Goal: Transaction & Acquisition: Download file/media

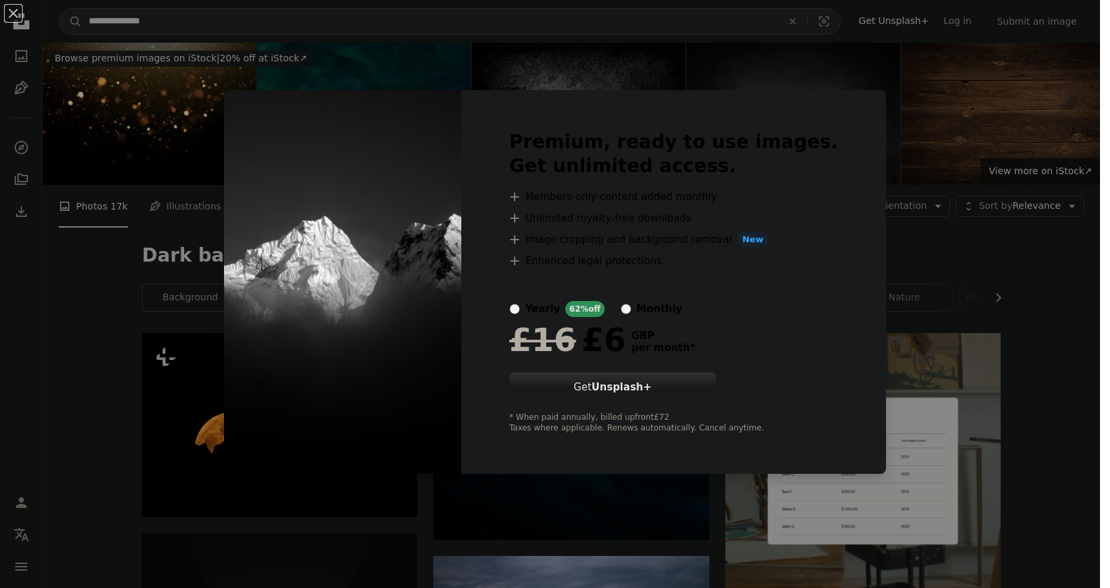
scroll to position [6657, 0]
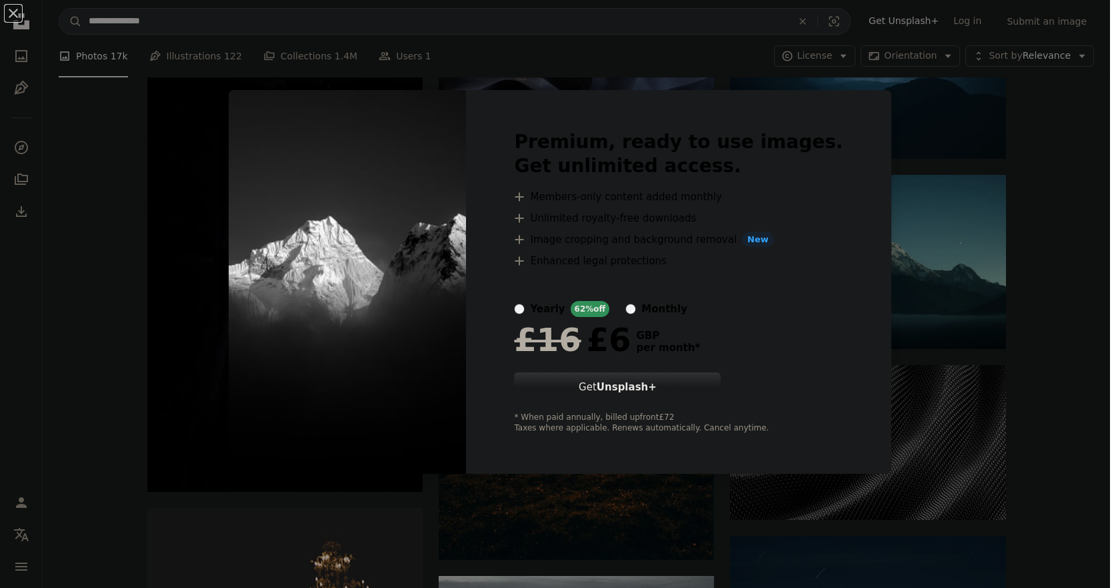
click at [1026, 218] on div "An X shape Premium, ready to use images. Get unlimited access. A plus sign Memb…" at bounding box center [560, 294] width 1120 height 588
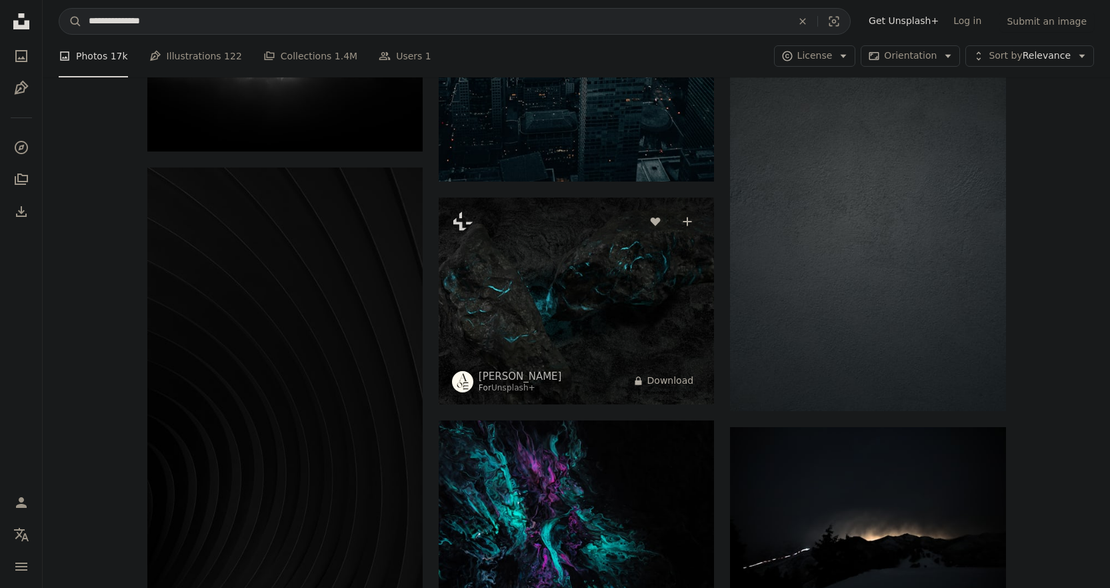
scroll to position [7390, 0]
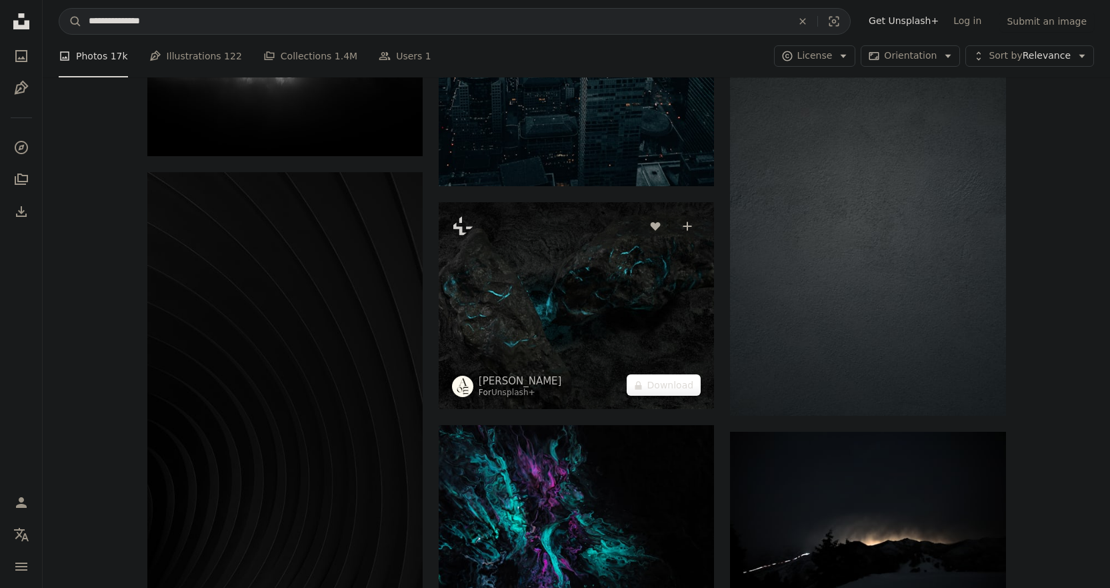
click at [668, 374] on button "A lock Download" at bounding box center [664, 384] width 75 height 21
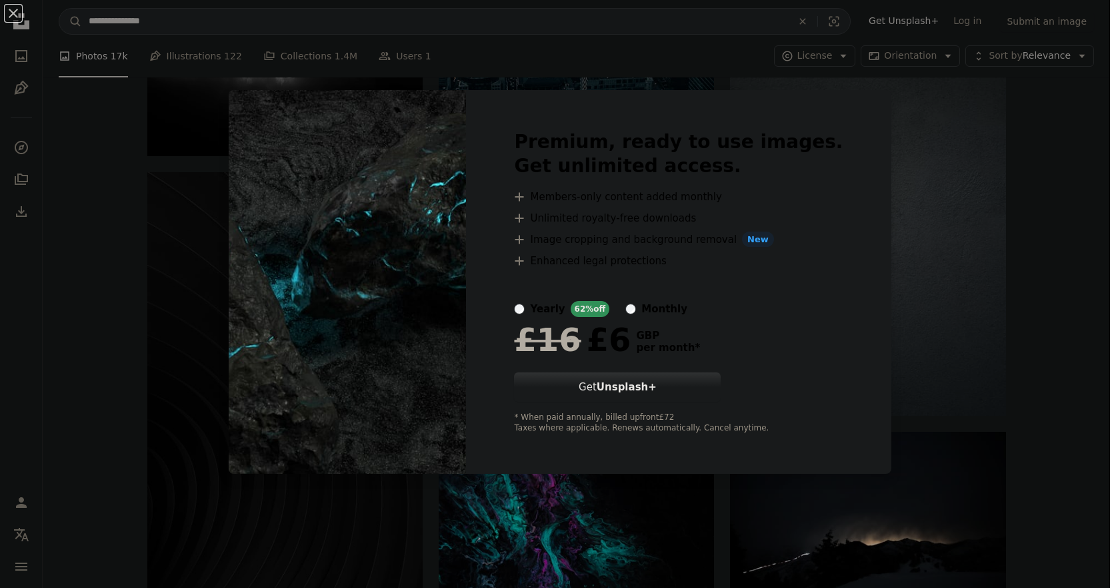
click at [1093, 238] on div "An X shape Premium, ready to use images. Get unlimited access. A plus sign Memb…" at bounding box center [560, 294] width 1120 height 588
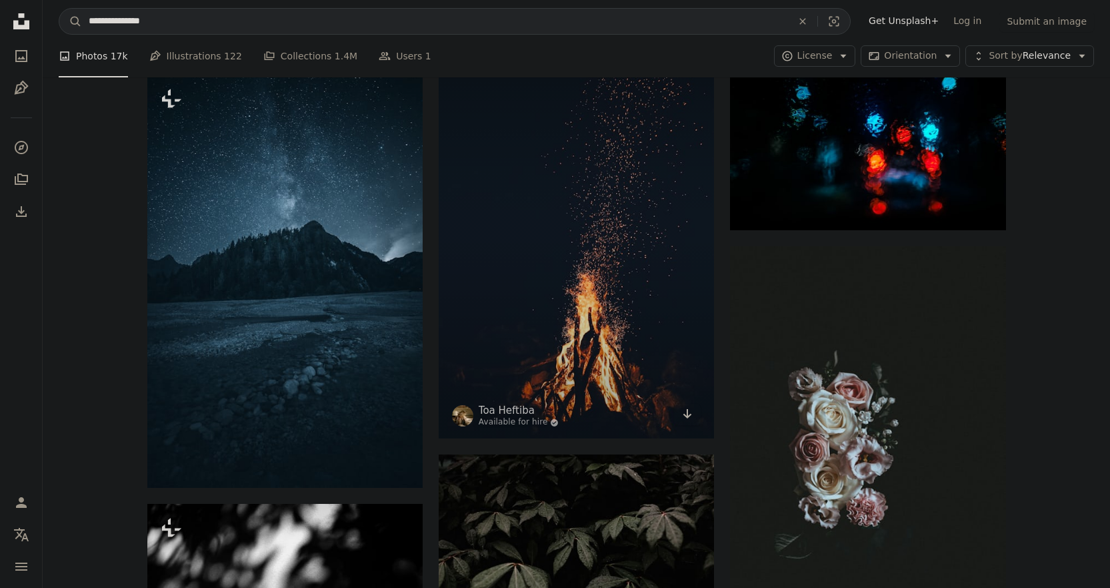
scroll to position [9391, 0]
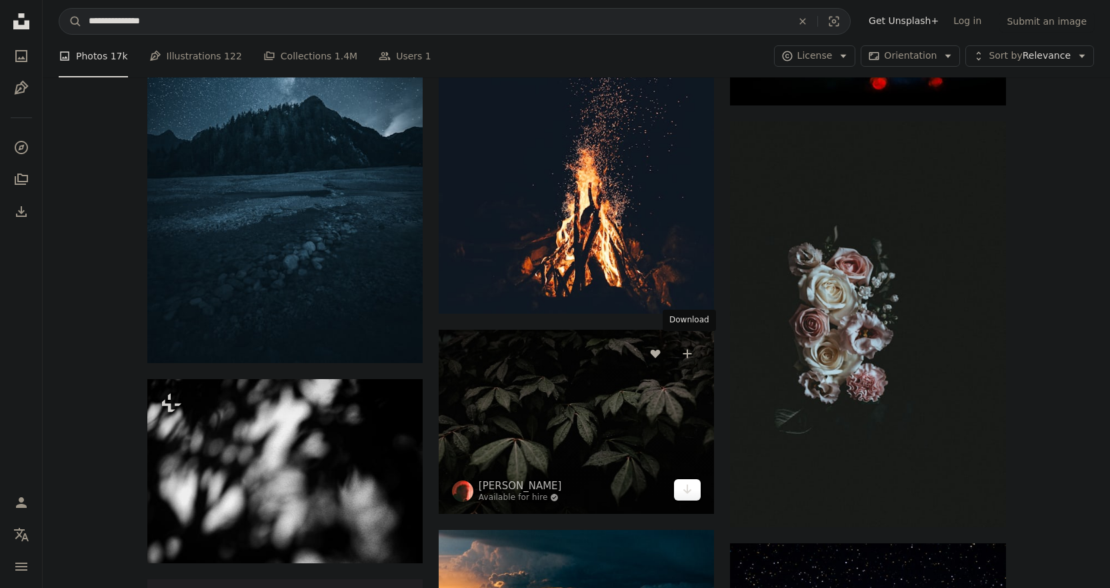
click at [687, 484] on icon "Download" at bounding box center [688, 488] width 9 height 9
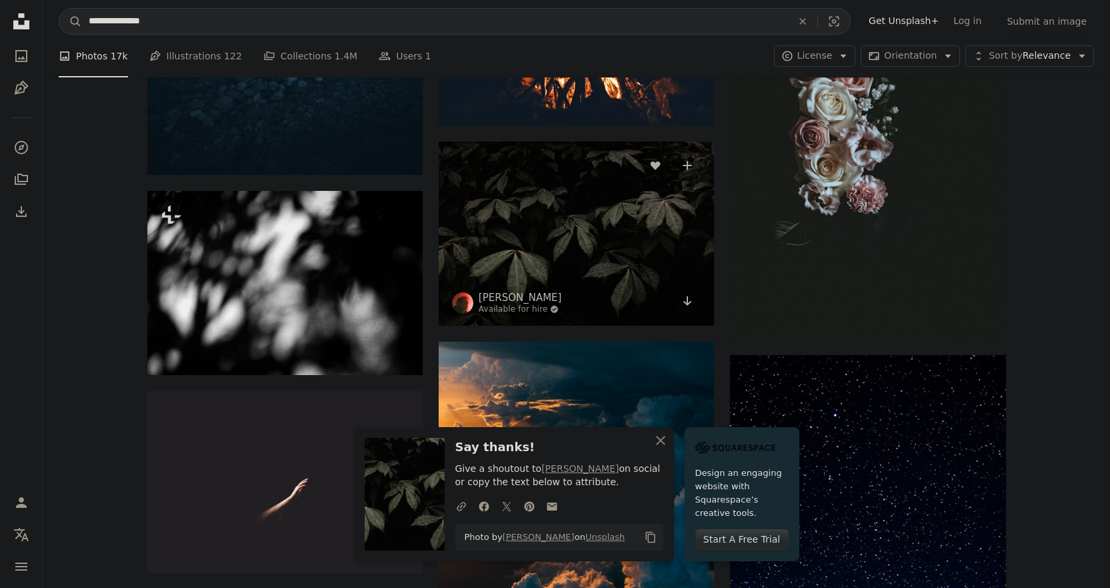
scroll to position [9591, 0]
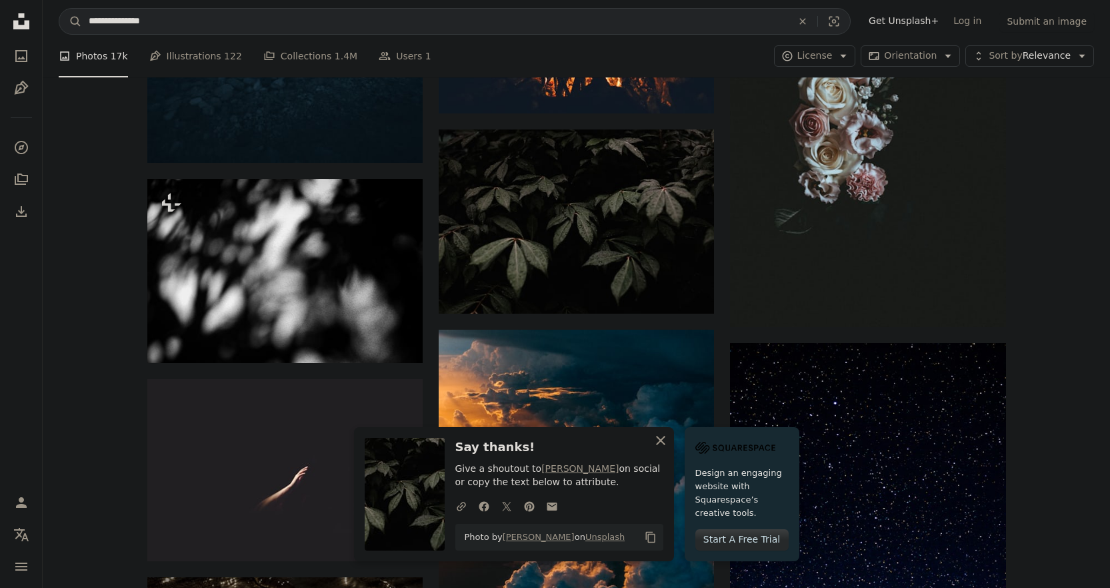
click at [669, 436] on icon "An X shape" at bounding box center [661, 440] width 16 height 16
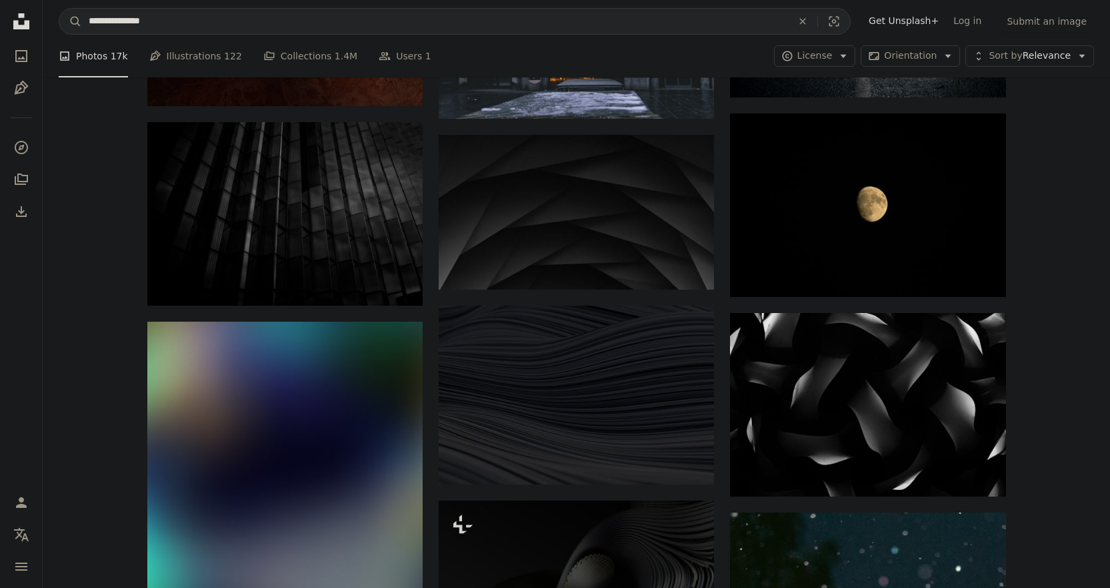
scroll to position [18128, 0]
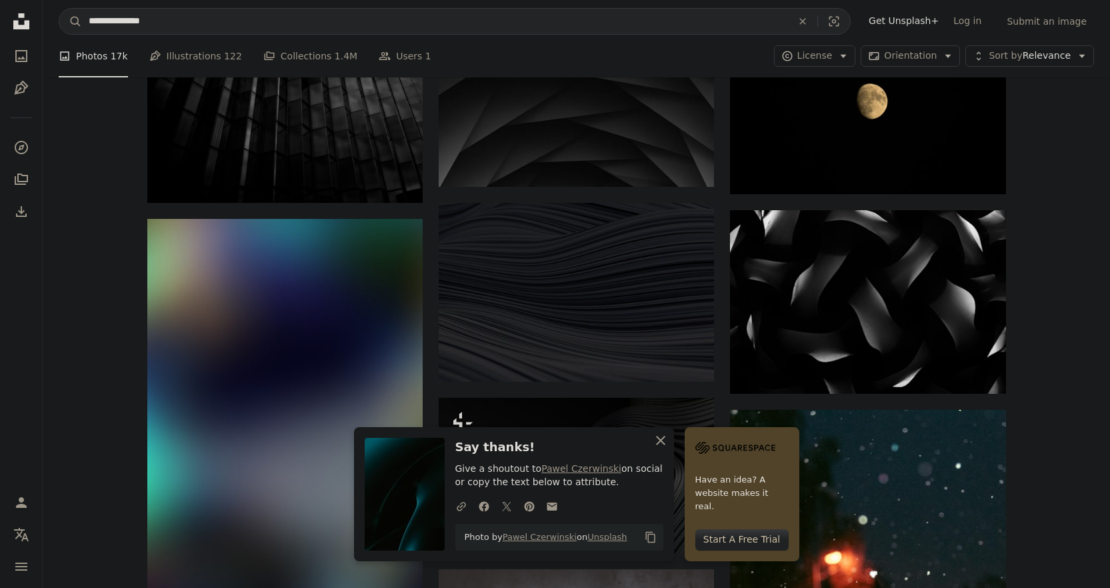
click at [666, 443] on icon "button" at bounding box center [660, 440] width 9 height 9
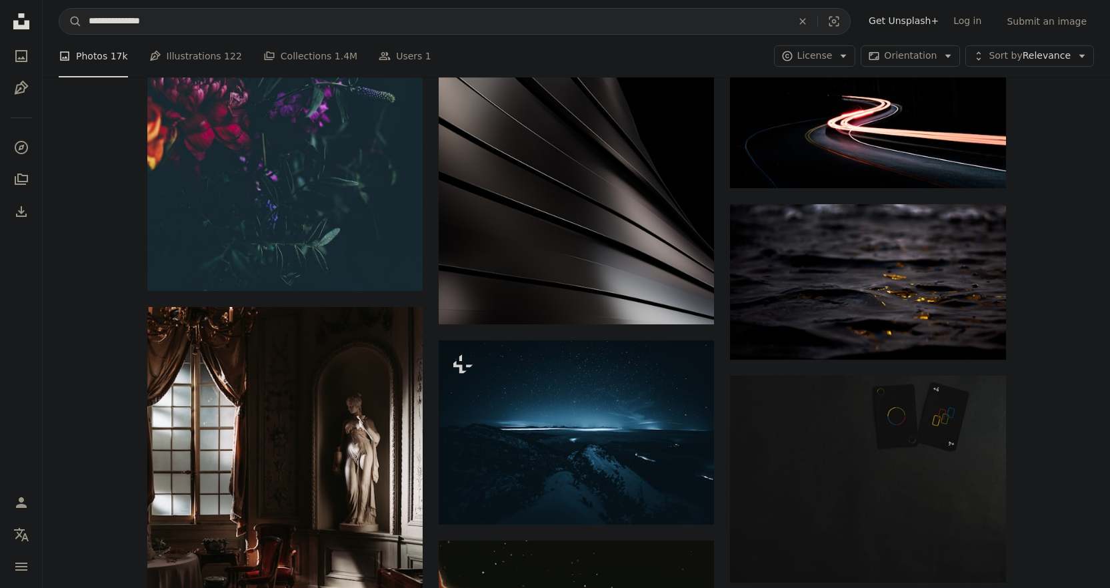
scroll to position [21396, 0]
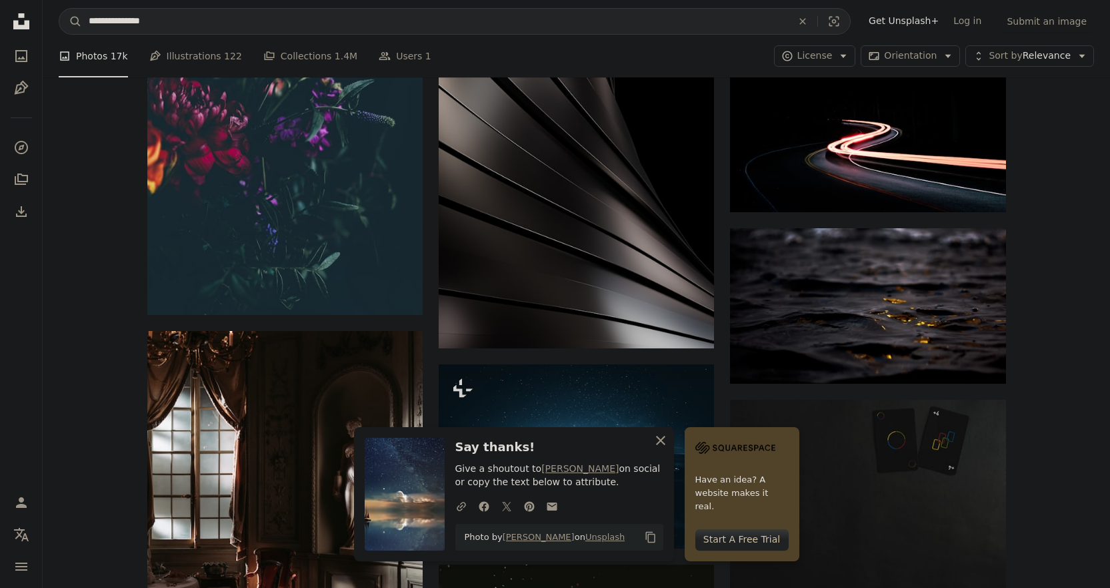
click at [669, 438] on icon "An X shape" at bounding box center [661, 440] width 16 height 16
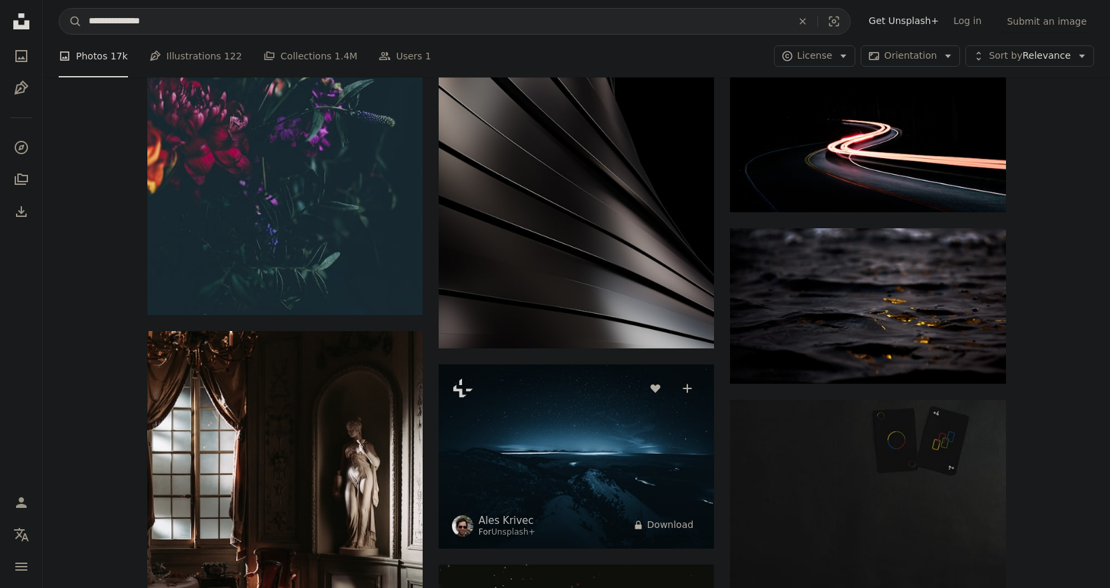
scroll to position [21662, 0]
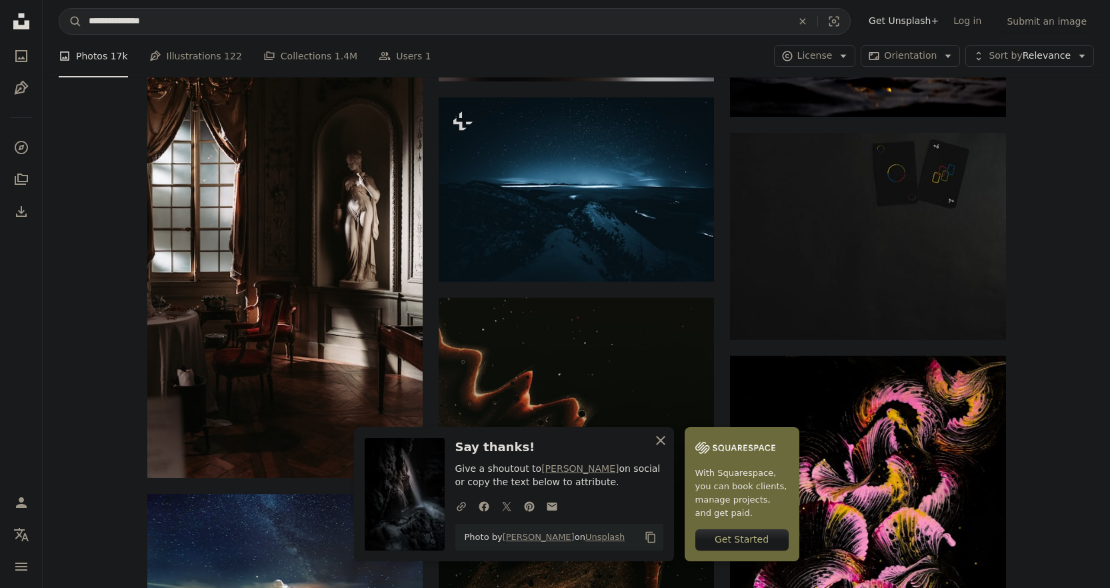
click at [666, 439] on icon "button" at bounding box center [660, 440] width 9 height 9
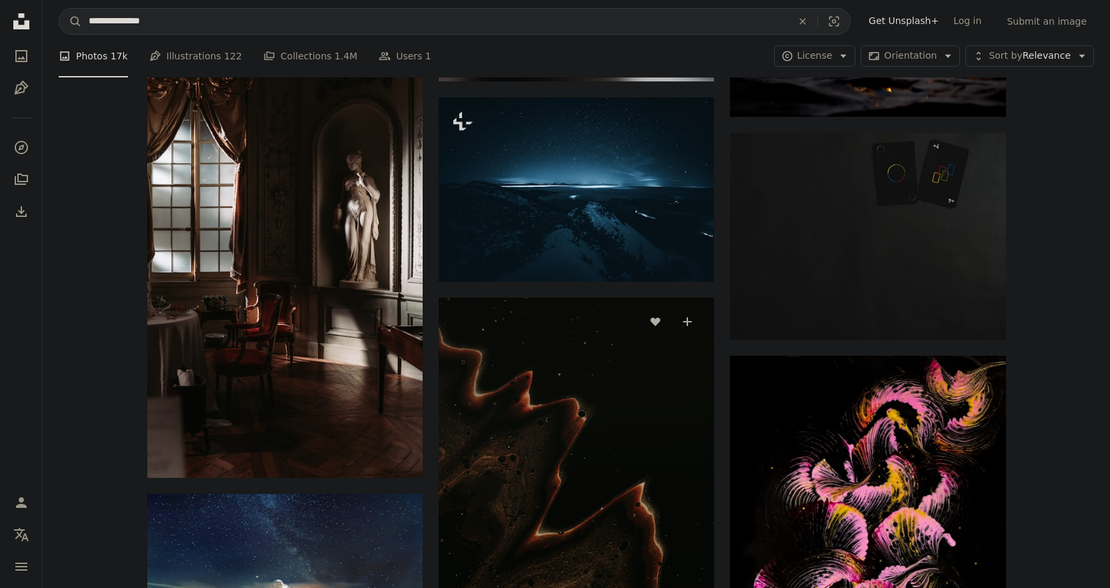
scroll to position [21796, 0]
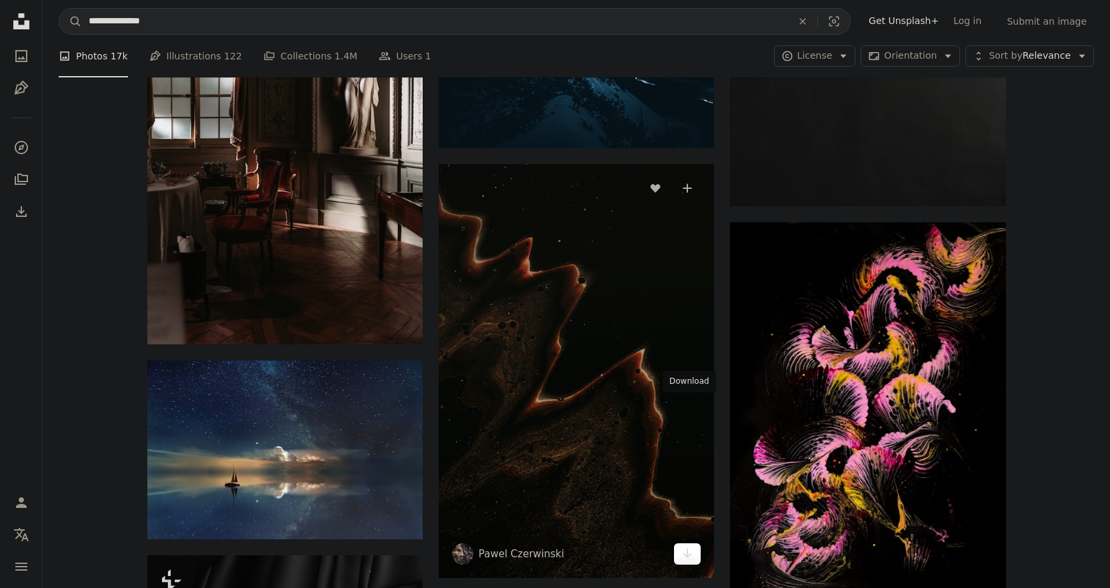
click at [690, 545] on icon "Arrow pointing down" at bounding box center [687, 553] width 11 height 16
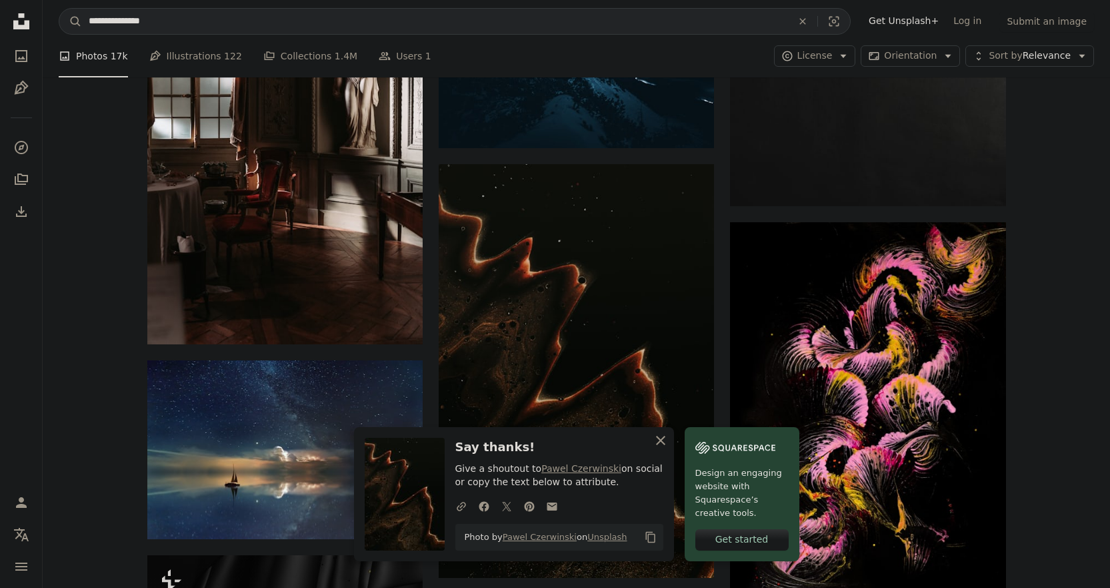
click at [669, 446] on icon "An X shape" at bounding box center [661, 440] width 16 height 16
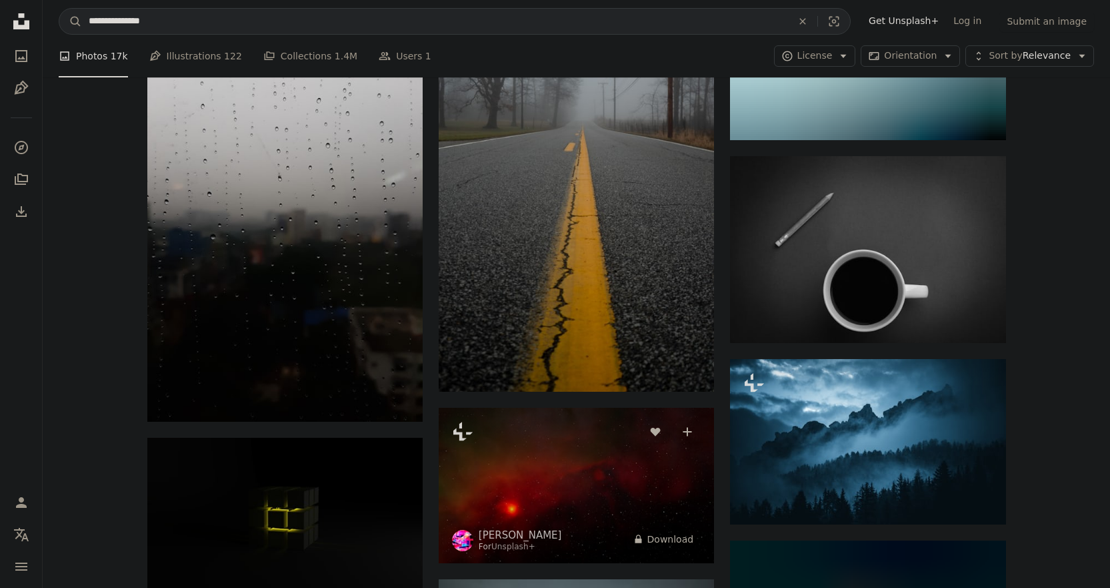
scroll to position [28198, 0]
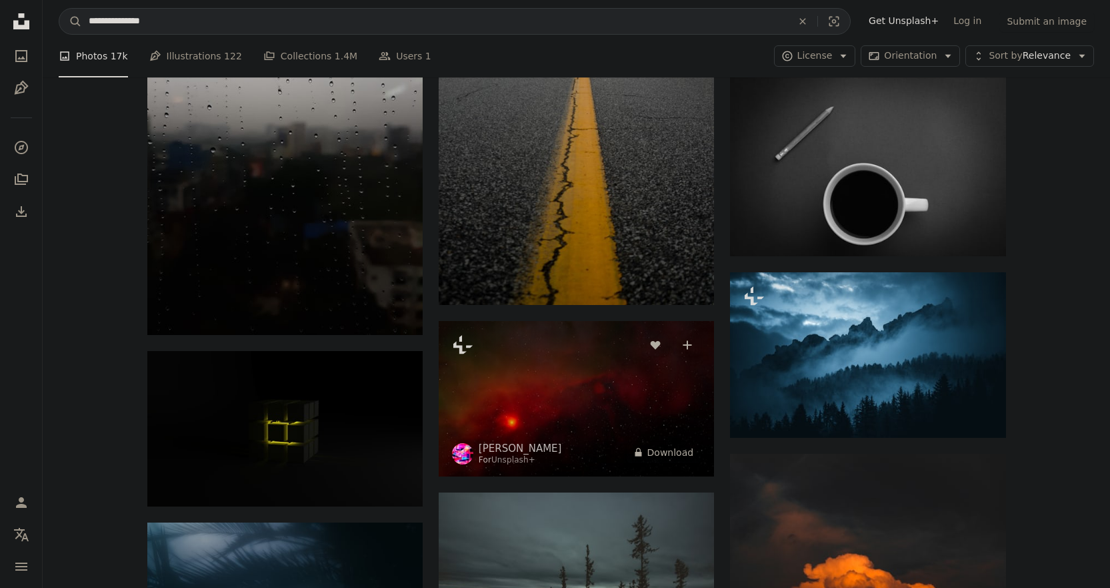
click at [596, 321] on img at bounding box center [576, 398] width 275 height 155
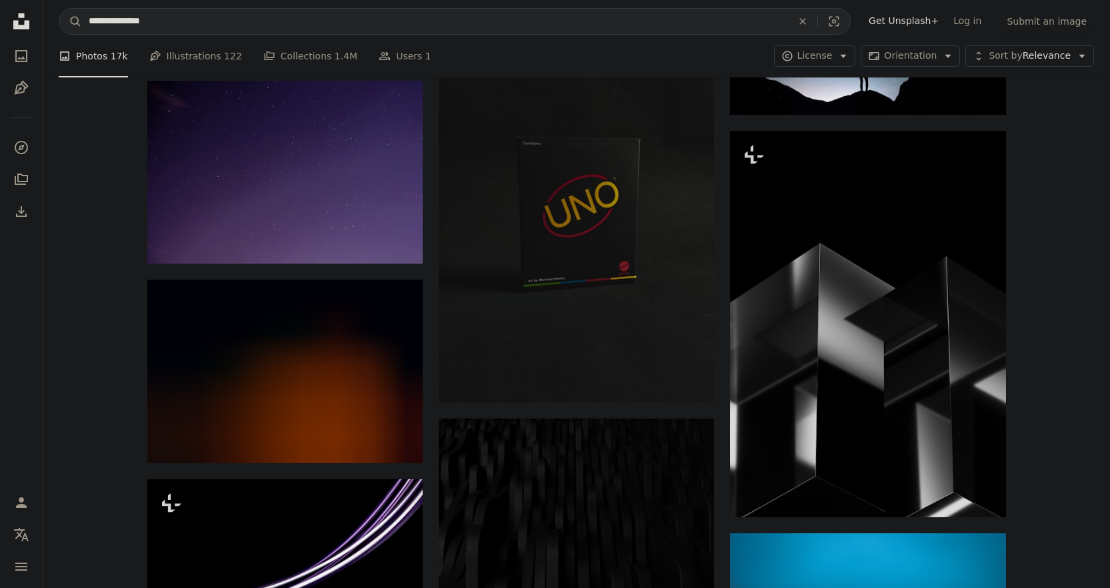
scroll to position [29732, 0]
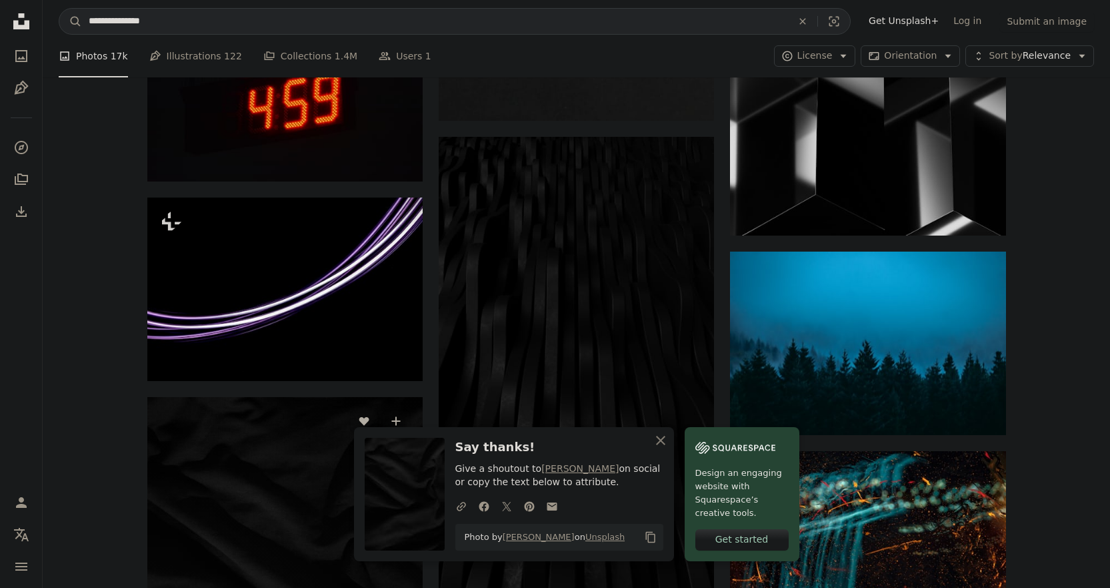
scroll to position [29999, 0]
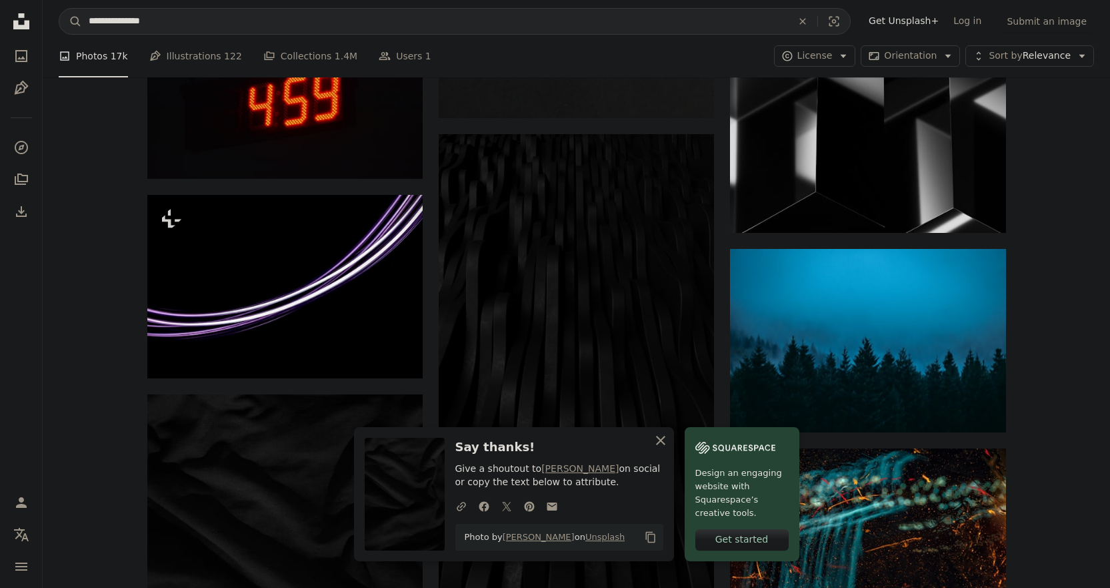
click at [669, 446] on icon "An X shape" at bounding box center [661, 440] width 16 height 16
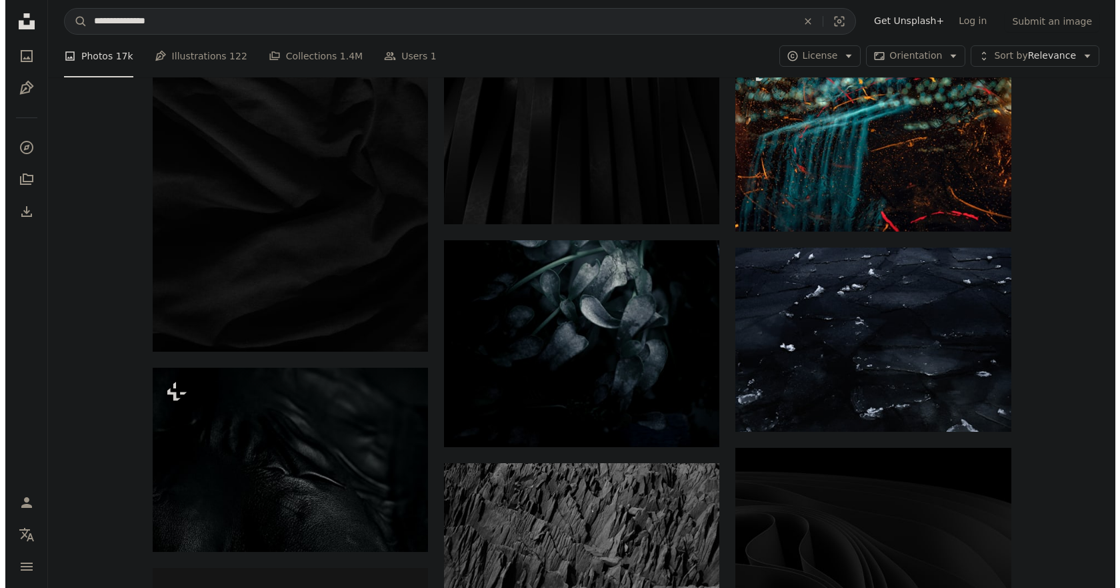
scroll to position [30332, 0]
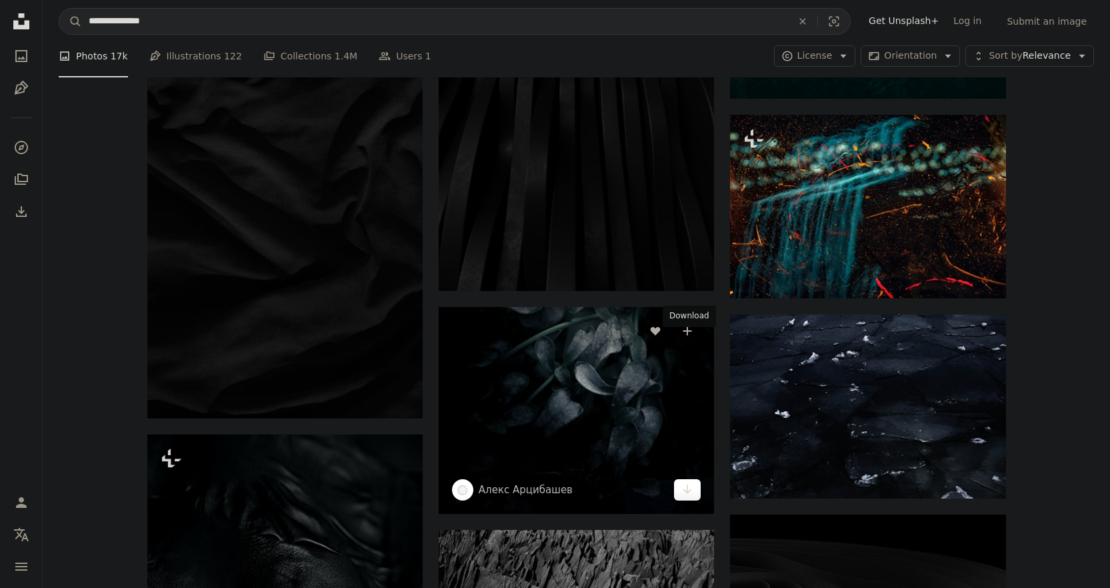
click at [692, 481] on icon "Arrow pointing down" at bounding box center [687, 489] width 11 height 16
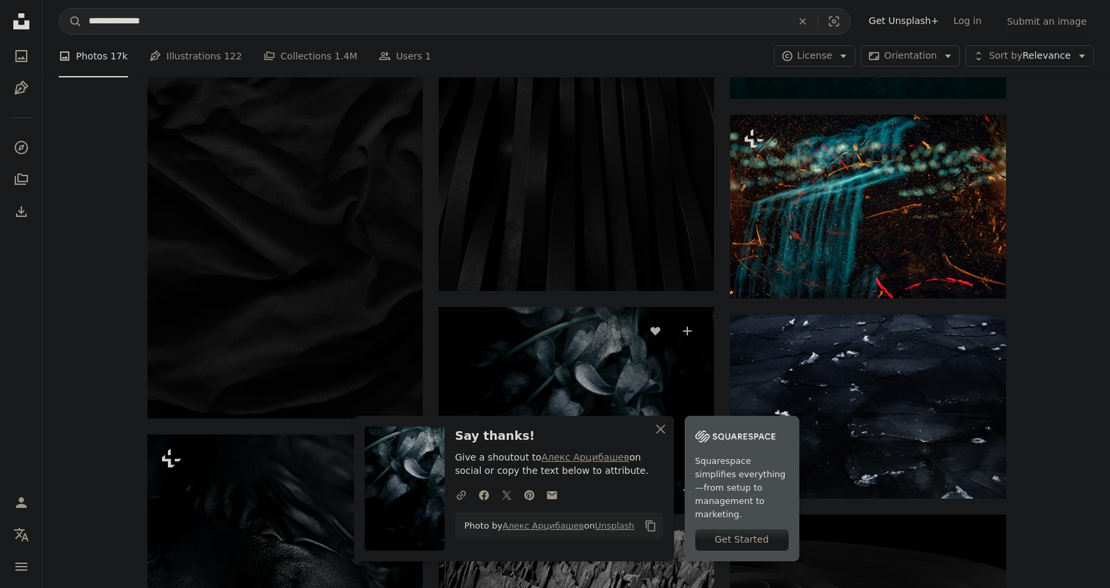
click at [560, 307] on img at bounding box center [576, 410] width 275 height 207
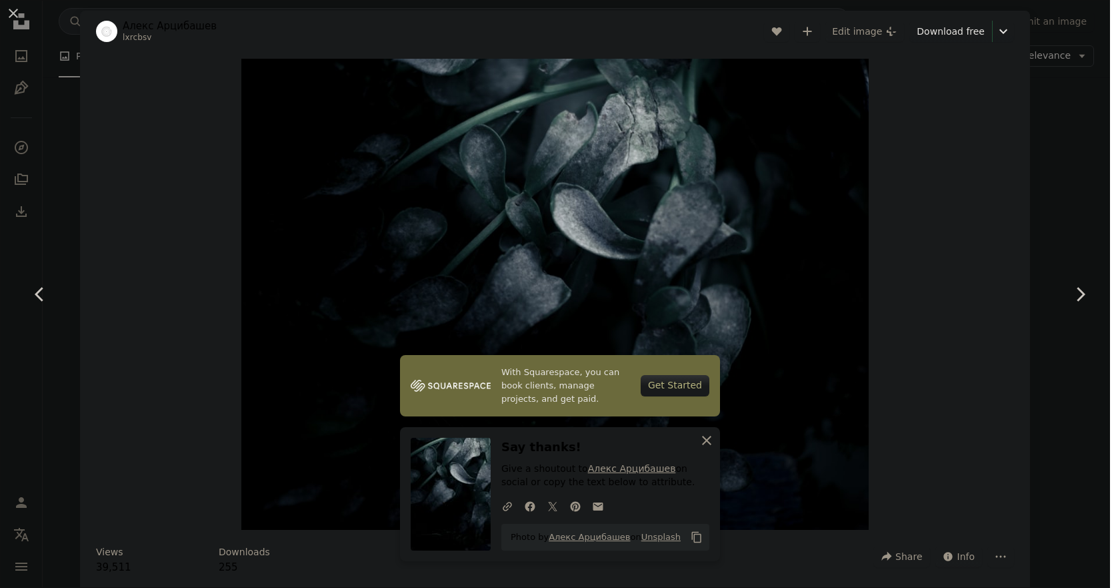
click at [704, 444] on icon "An X shape" at bounding box center [707, 440] width 16 height 16
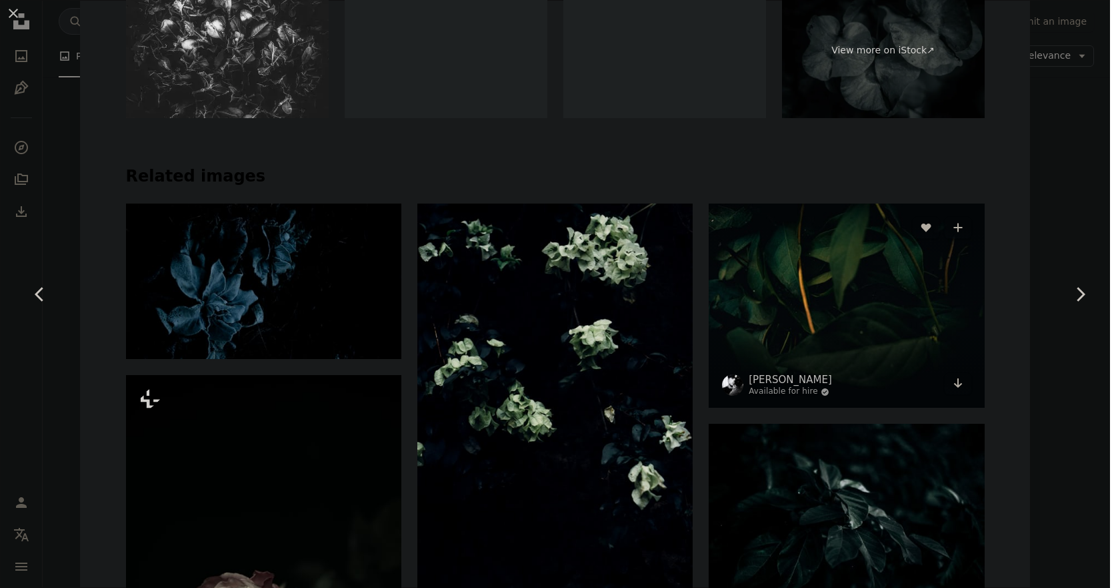
scroll to position [867, 0]
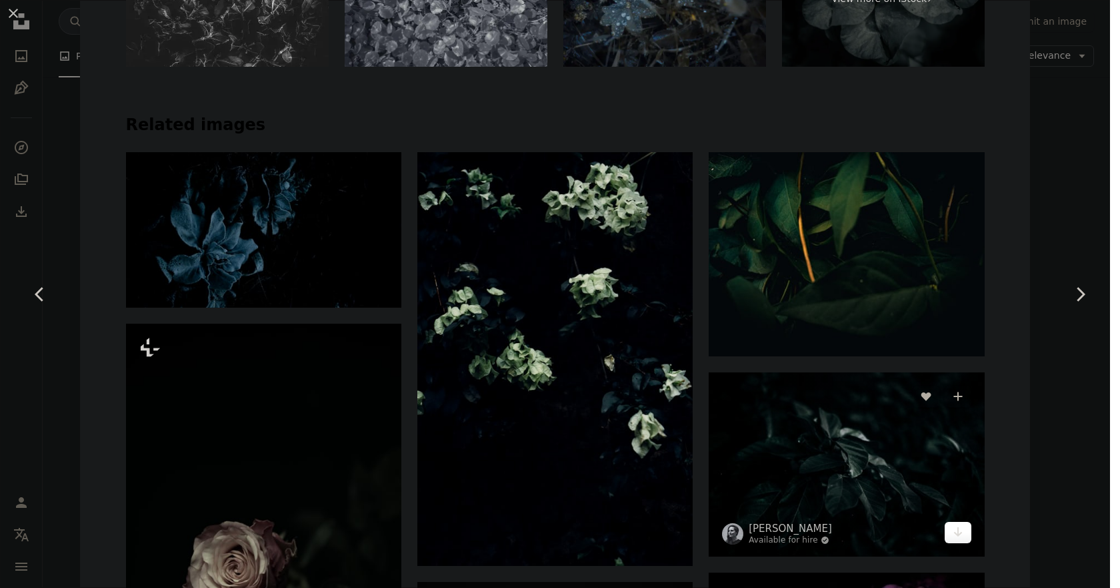
click at [954, 524] on icon "Arrow pointing down" at bounding box center [958, 532] width 11 height 16
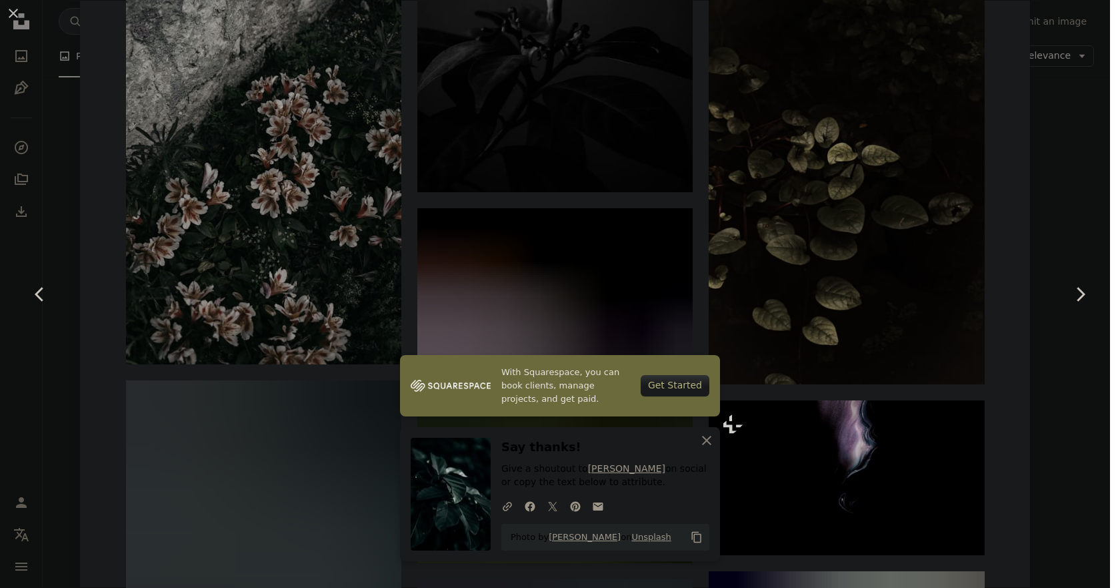
scroll to position [1801, 0]
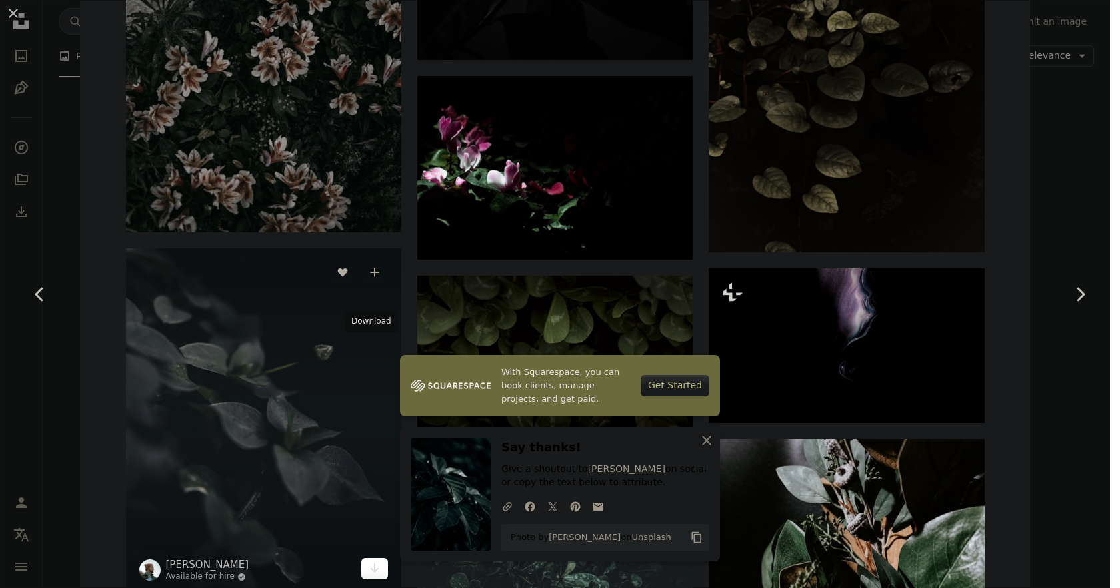
click at [375, 558] on link "Arrow pointing down" at bounding box center [374, 568] width 27 height 21
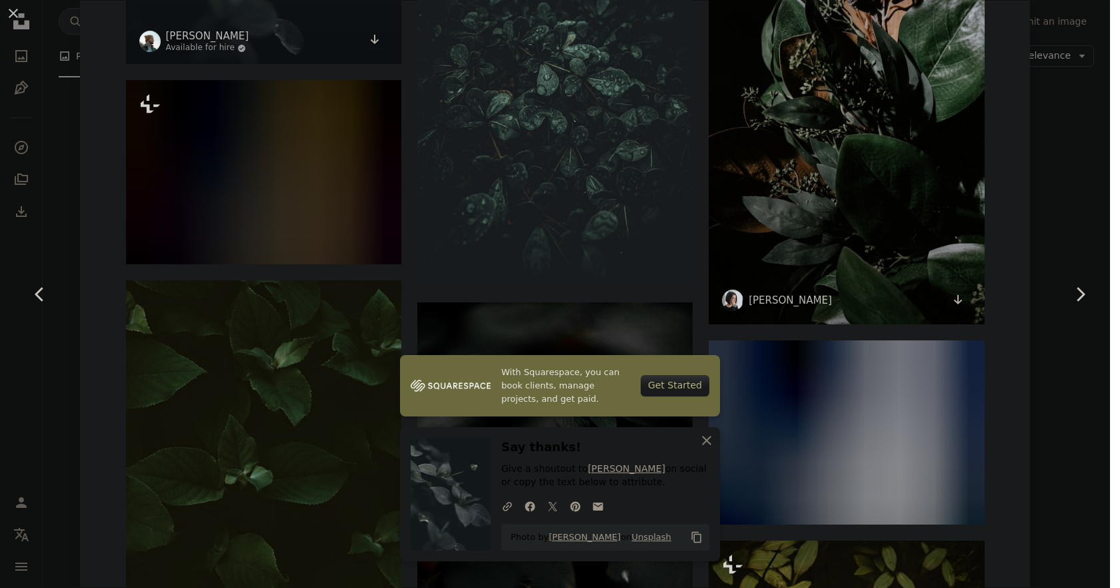
scroll to position [2334, 0]
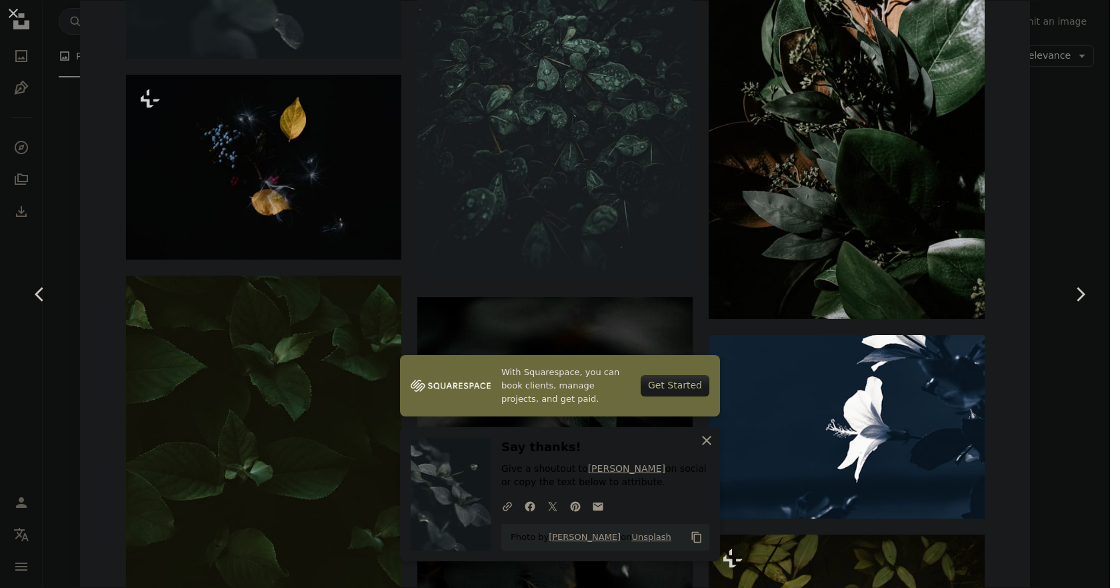
click at [700, 440] on icon "An X shape" at bounding box center [707, 440] width 16 height 16
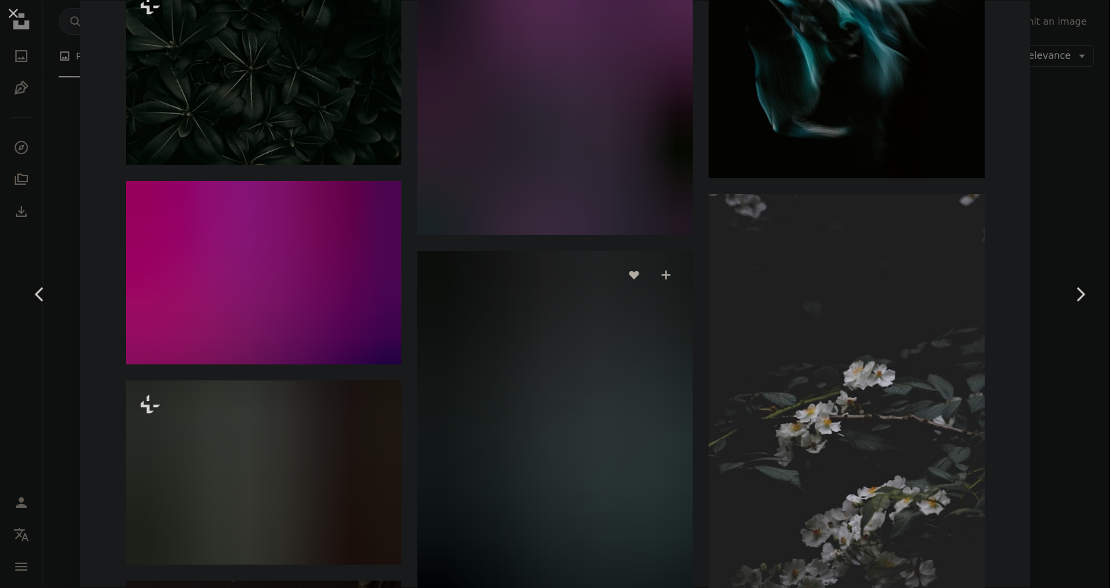
scroll to position [6069, 0]
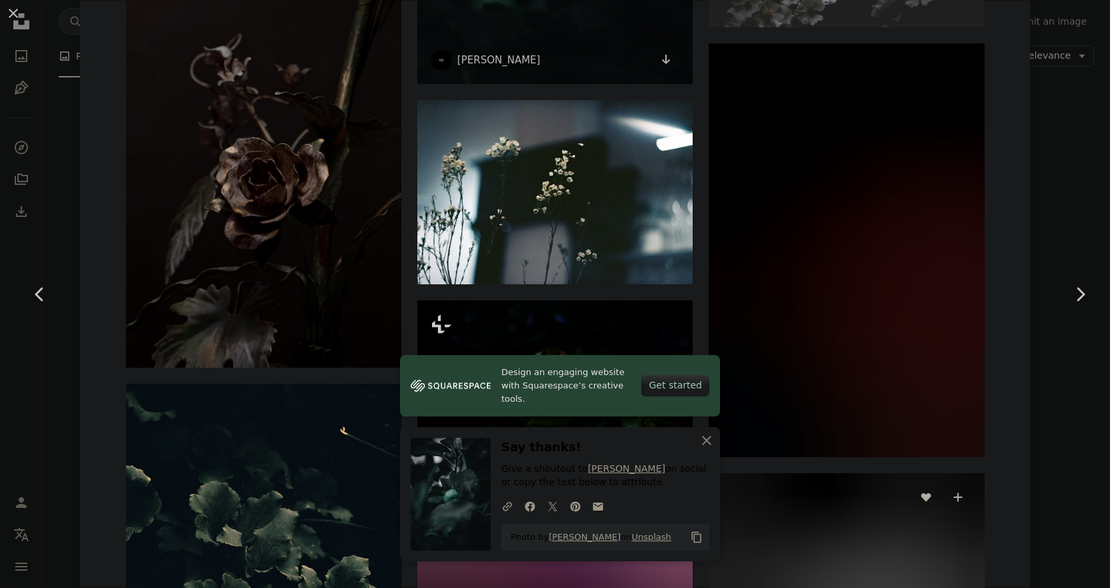
scroll to position [6669, 0]
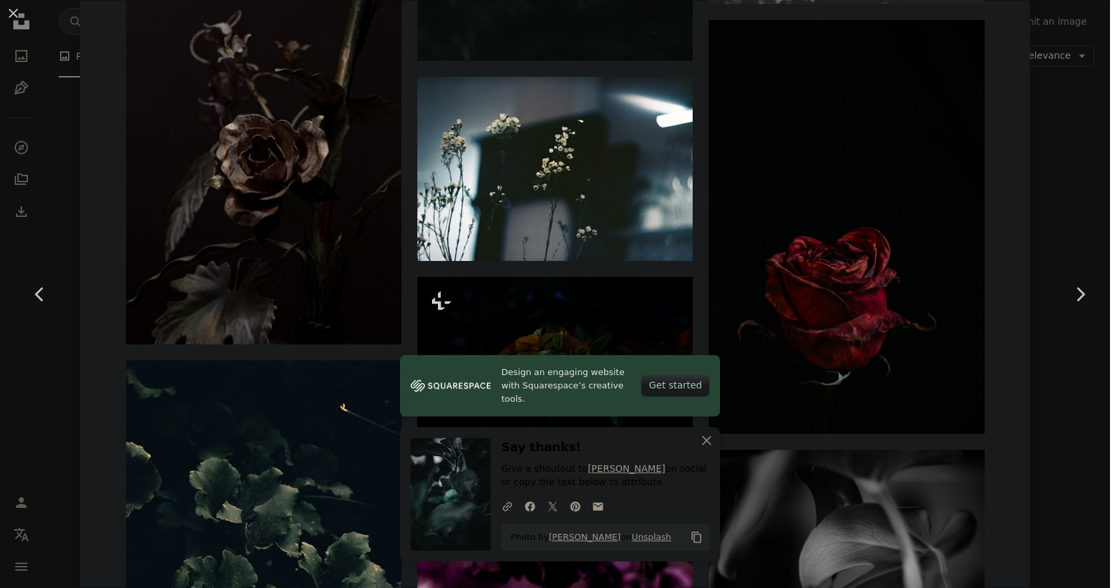
click at [699, 441] on icon "An X shape" at bounding box center [707, 440] width 16 height 16
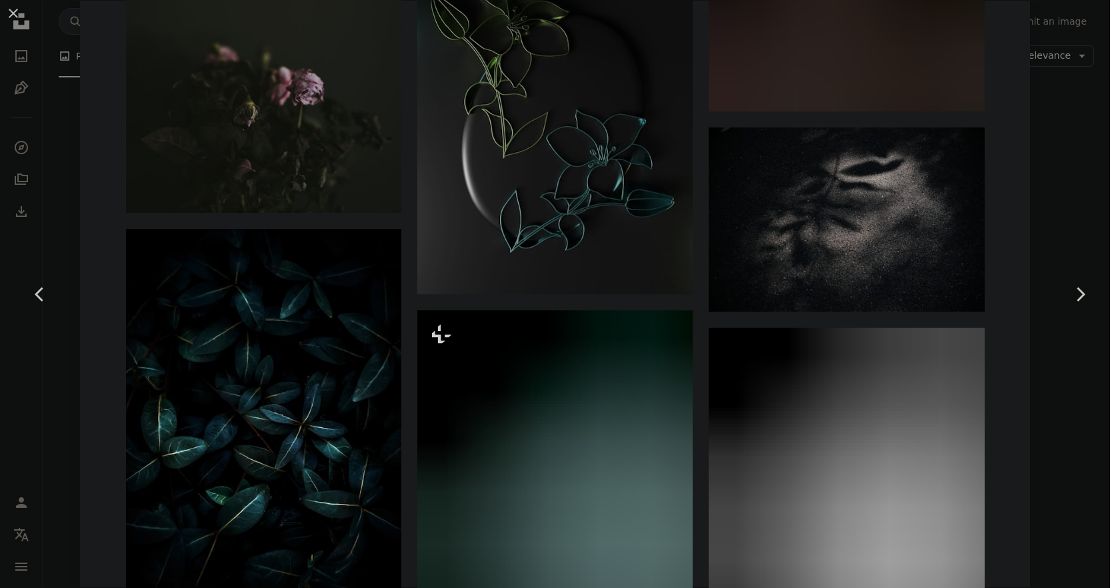
scroll to position [7603, 0]
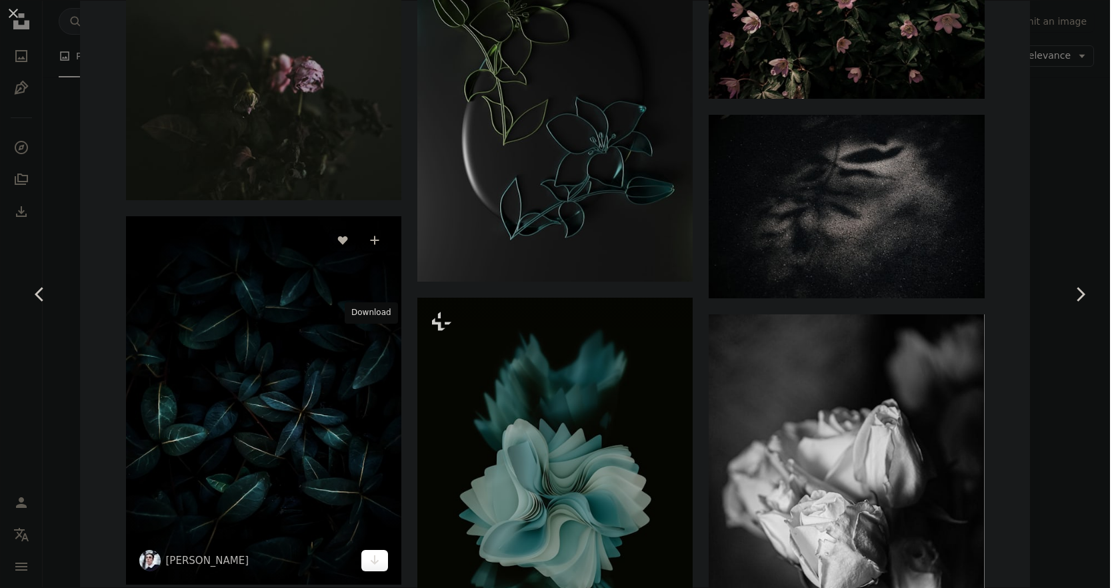
click at [371, 552] on icon "Arrow pointing down" at bounding box center [374, 560] width 11 height 16
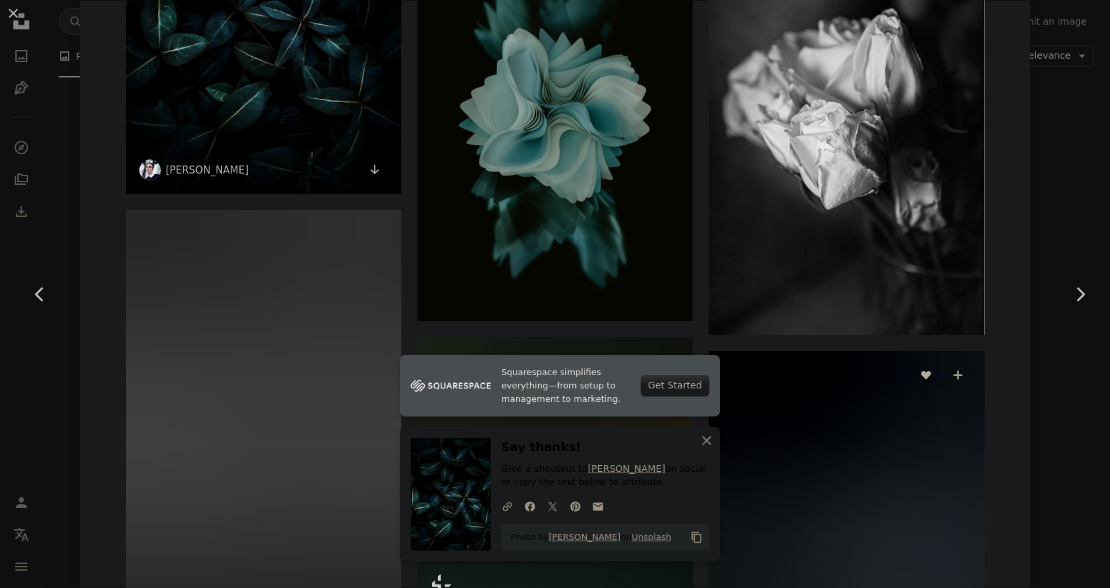
scroll to position [8003, 0]
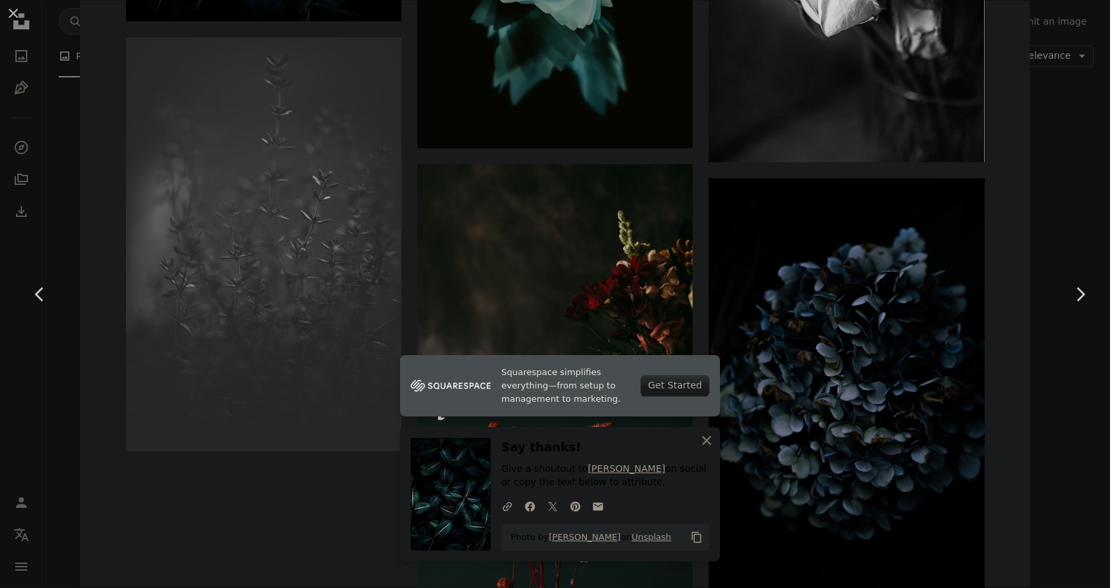
scroll to position [8270, 0]
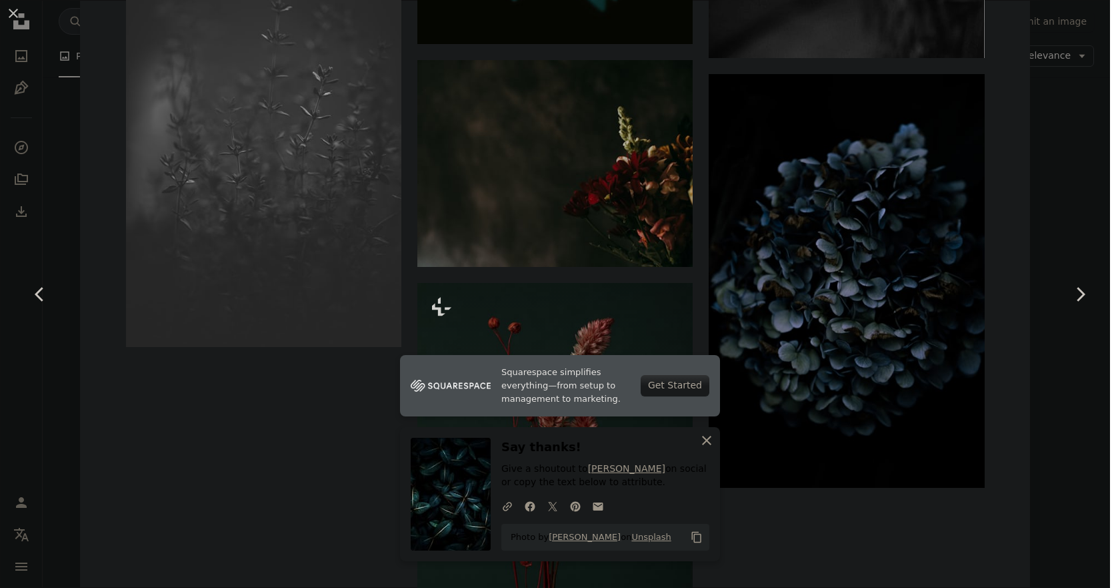
click at [704, 439] on icon "button" at bounding box center [706, 440] width 9 height 9
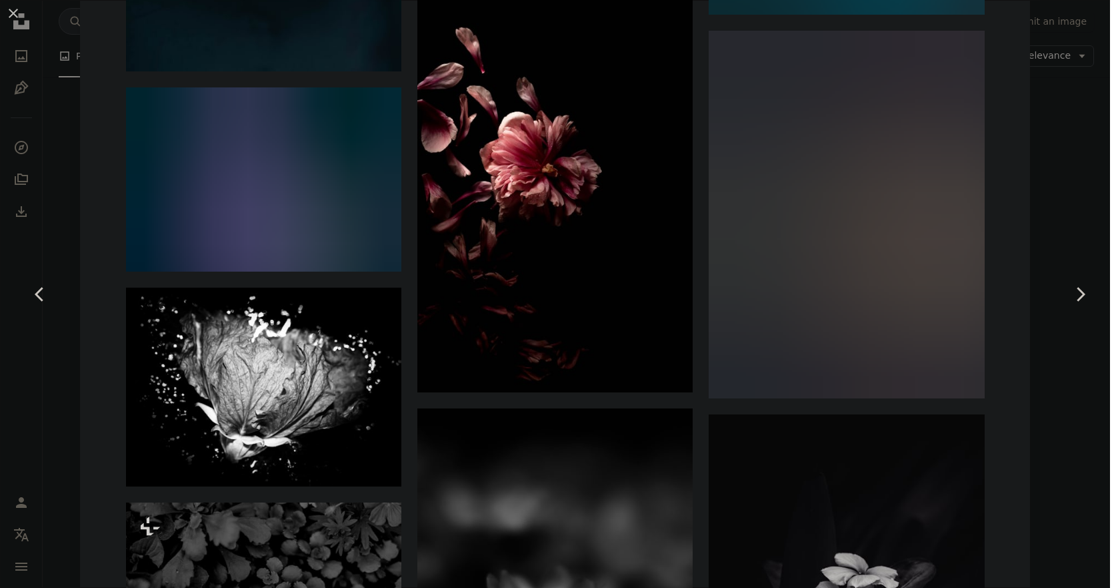
scroll to position [9470, 0]
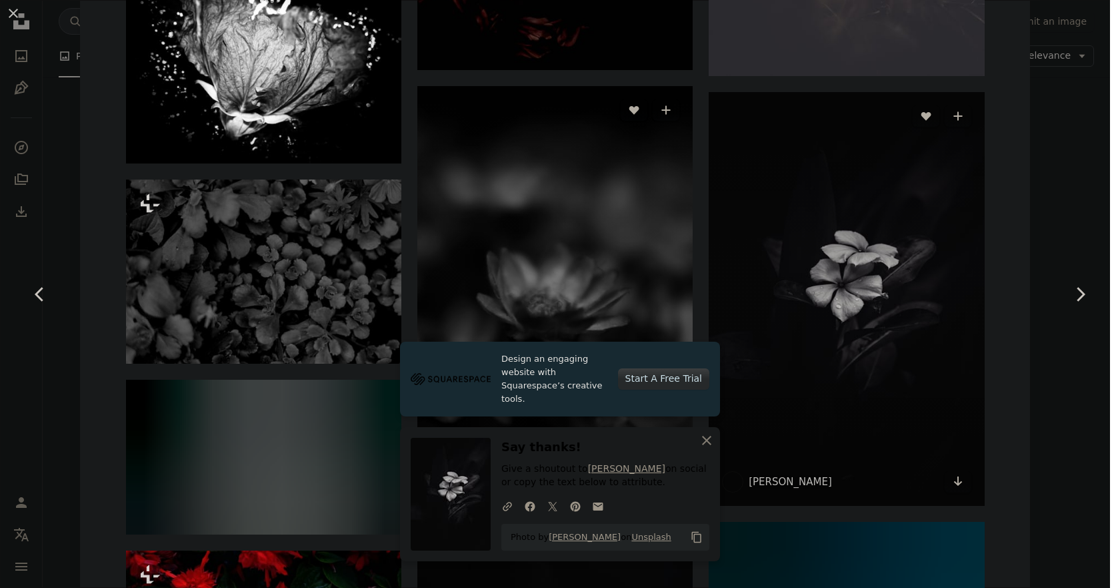
scroll to position [9737, 0]
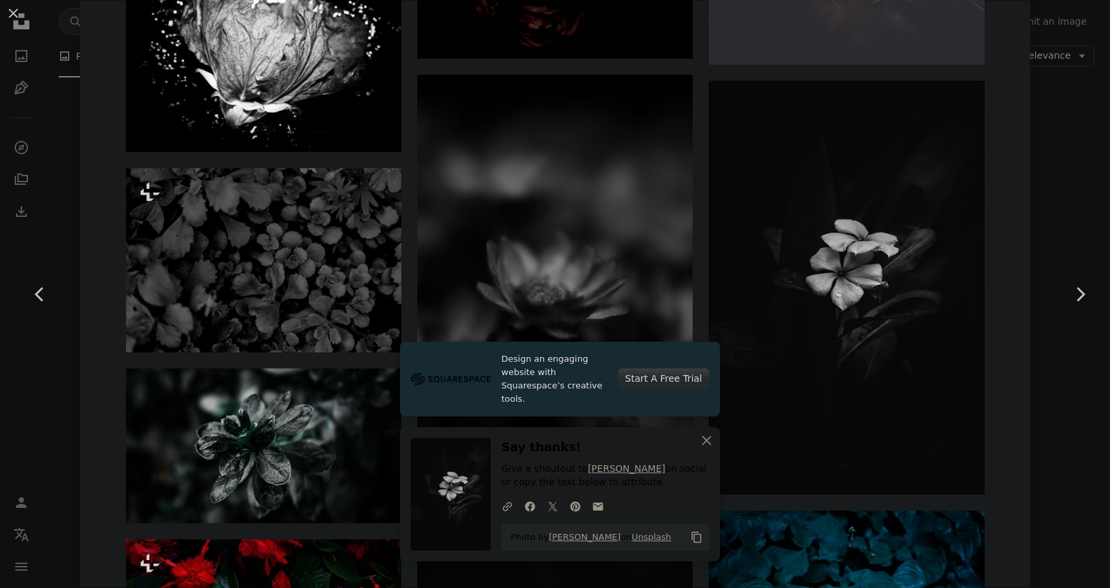
click at [700, 443] on icon "An X shape" at bounding box center [707, 440] width 16 height 16
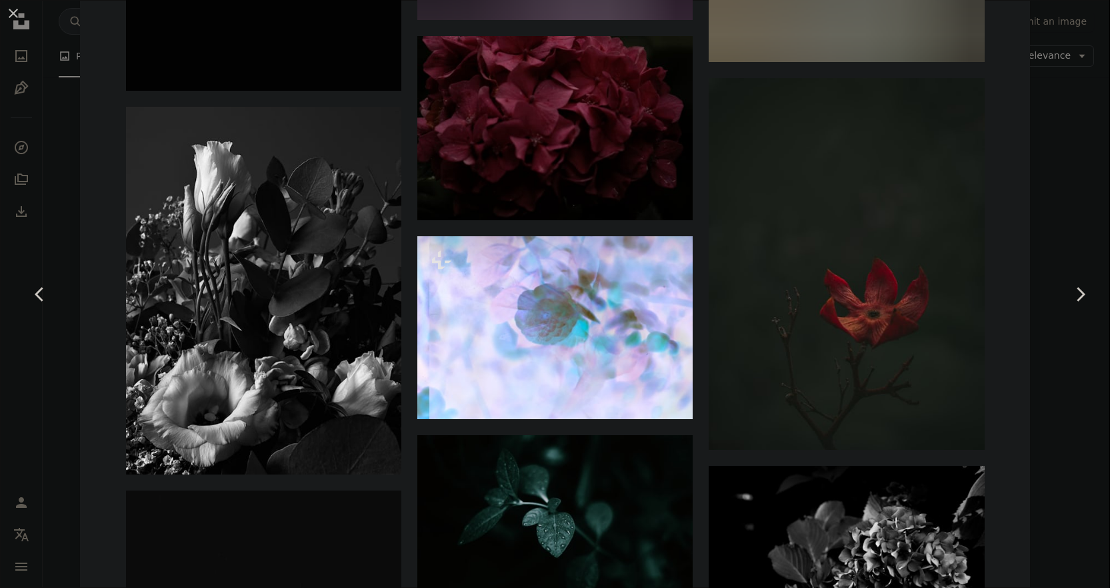
scroll to position [11106, 0]
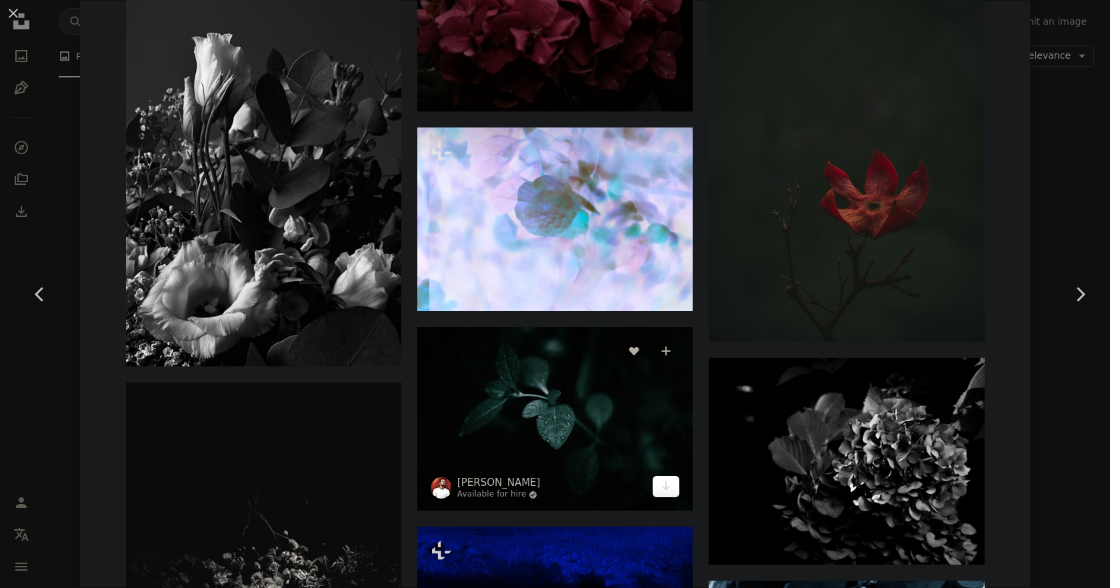
click at [661, 478] on icon "Arrow pointing down" at bounding box center [666, 486] width 11 height 16
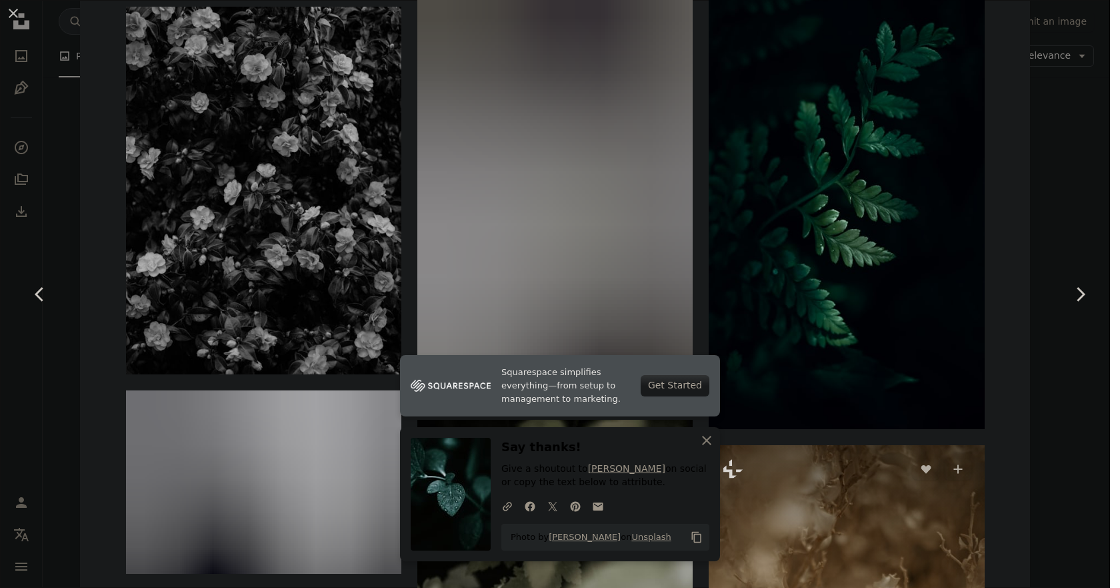
scroll to position [13240, 0]
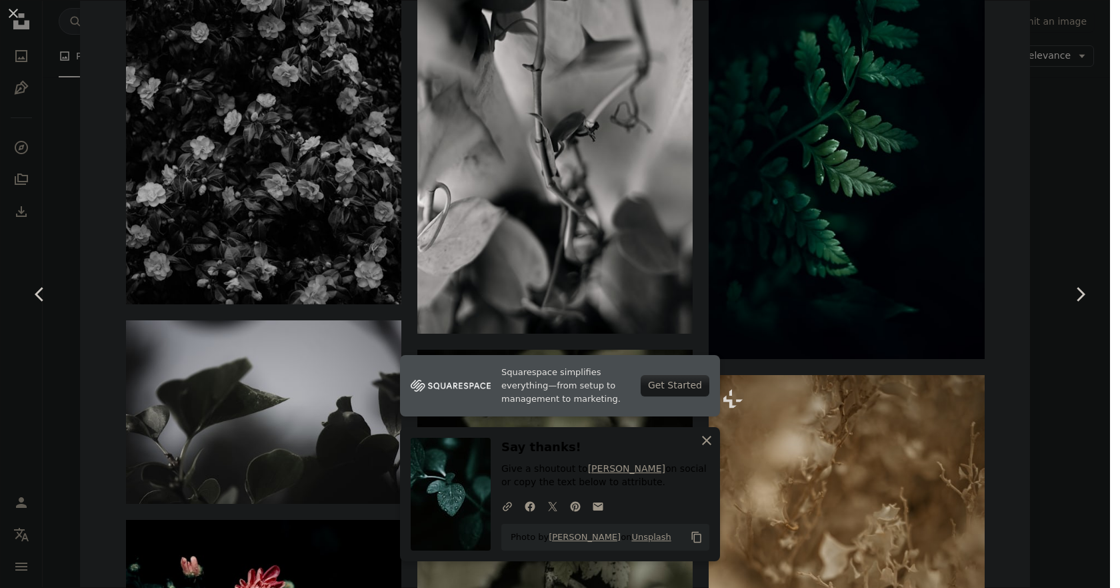
click at [706, 440] on icon "An X shape" at bounding box center [707, 440] width 16 height 16
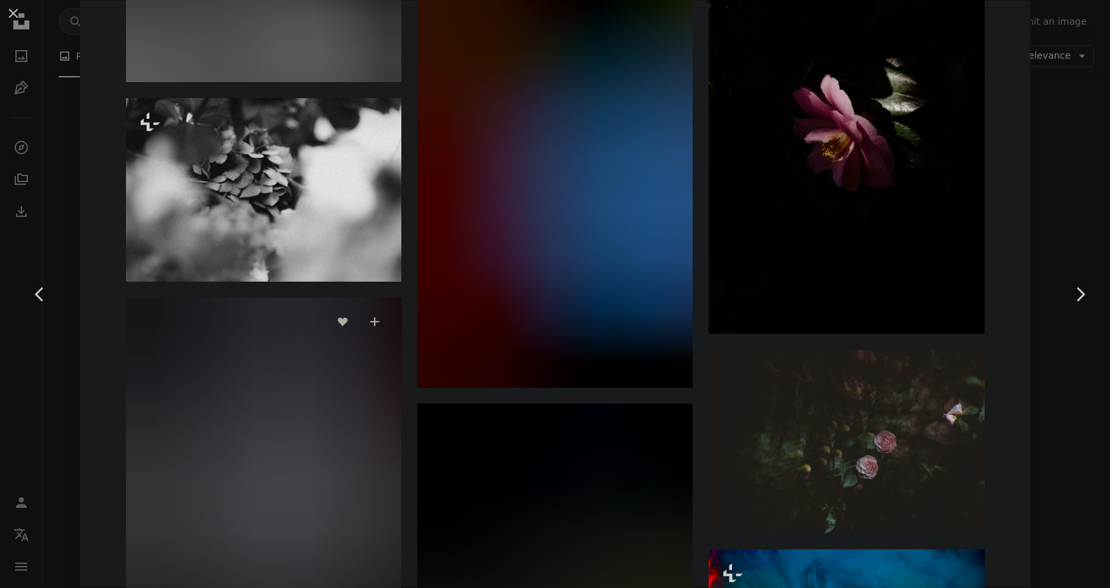
scroll to position [15486, 0]
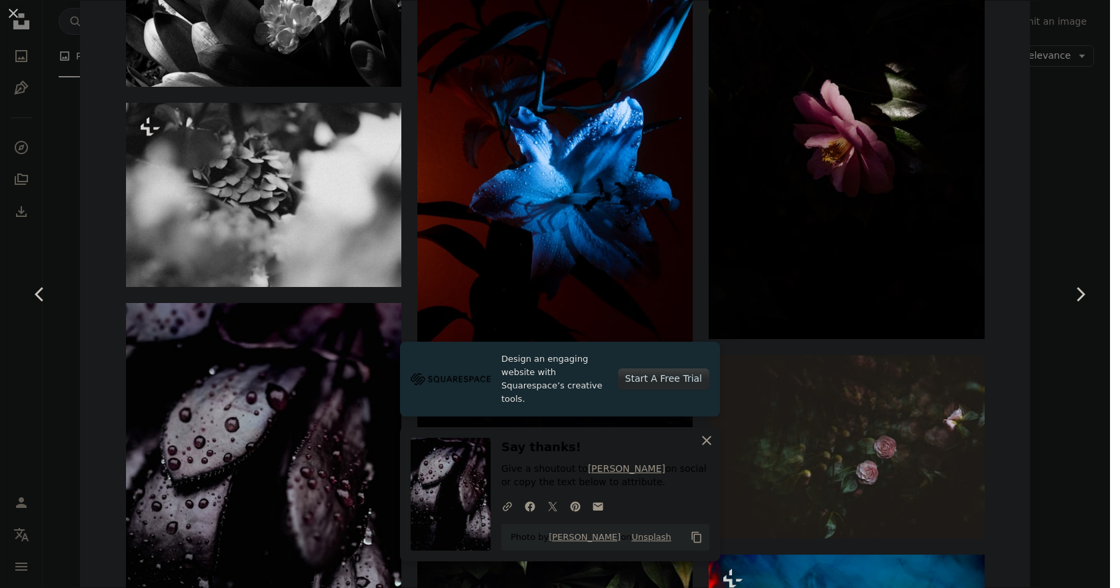
click at [701, 444] on icon "An X shape" at bounding box center [707, 440] width 16 height 16
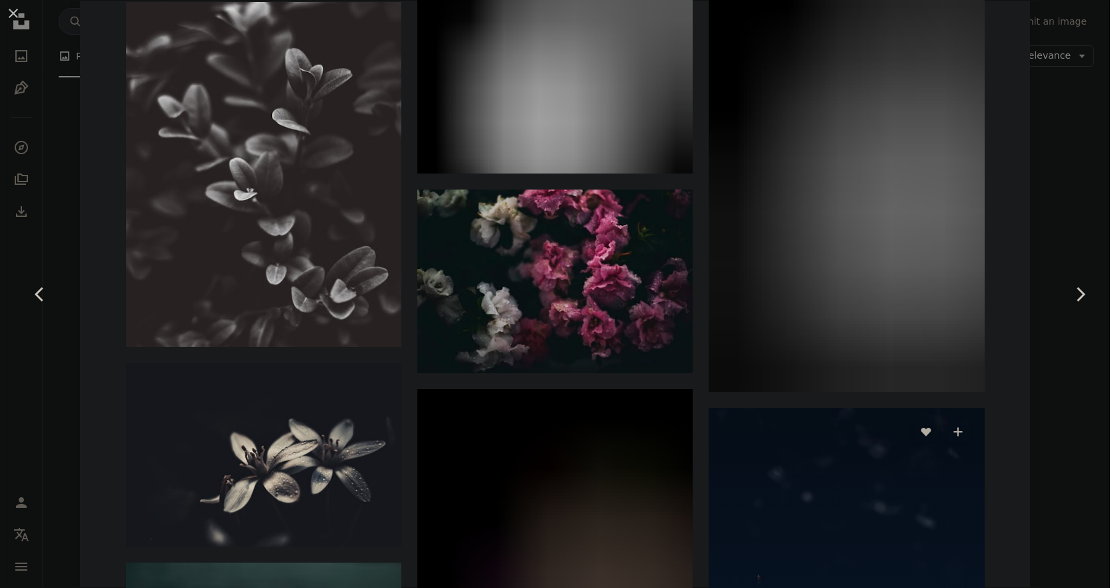
scroll to position [20393, 0]
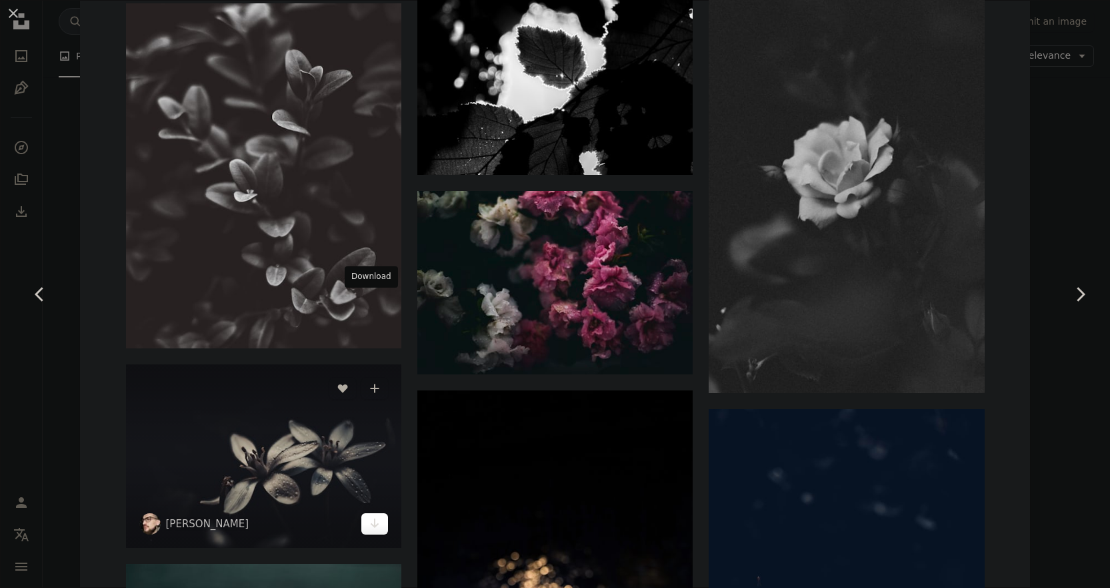
click at [369, 515] on icon "Arrow pointing down" at bounding box center [374, 523] width 11 height 16
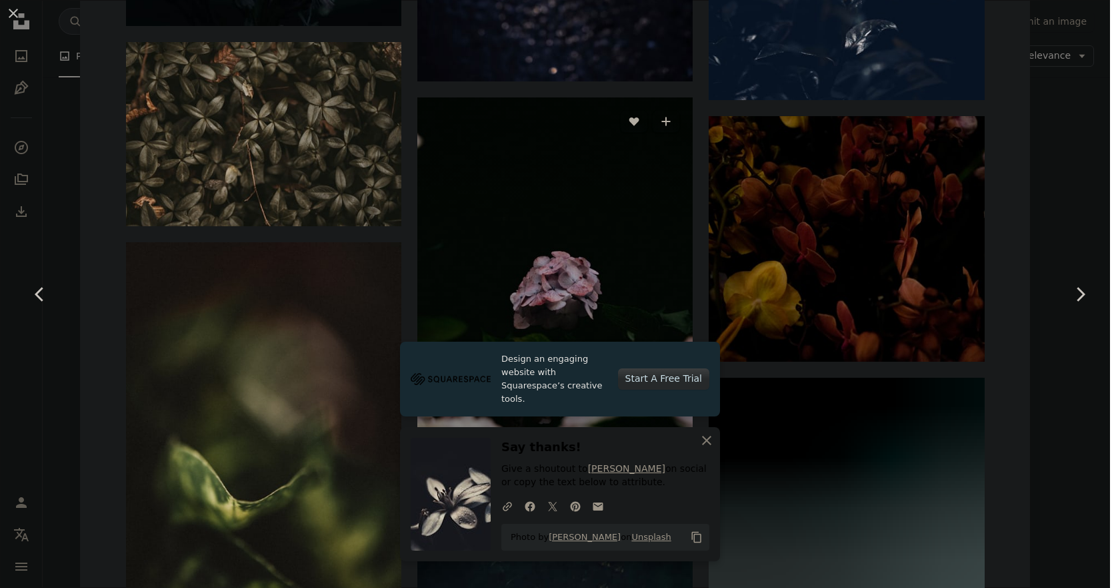
scroll to position [21126, 0]
